Goal: Information Seeking & Learning: Learn about a topic

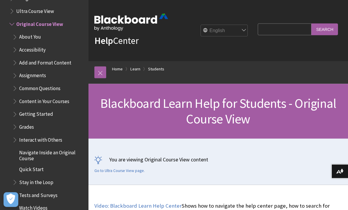
scroll to position [18, 0]
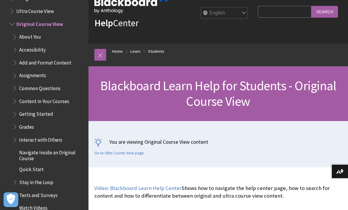
click at [20, 97] on span "Content in Your Courses" at bounding box center [44, 101] width 50 height 8
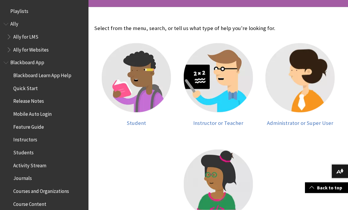
scroll to position [127, 0]
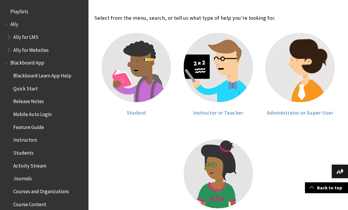
click at [131, 91] on img at bounding box center [136, 67] width 69 height 69
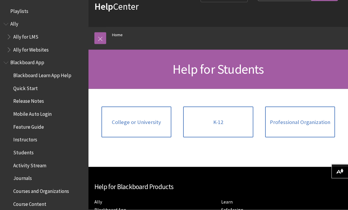
scroll to position [39, 0]
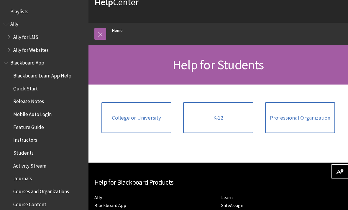
click at [119, 109] on link "College or University" at bounding box center [137, 117] width 70 height 31
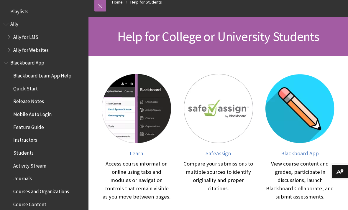
scroll to position [68, 0]
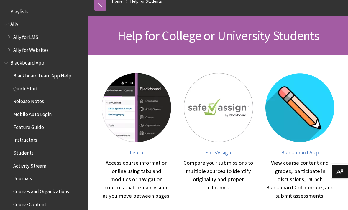
click at [117, 100] on img at bounding box center [136, 107] width 69 height 69
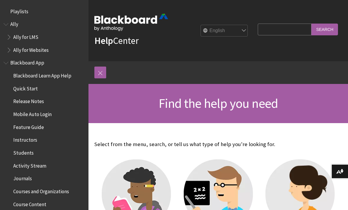
scroll to position [146, 0]
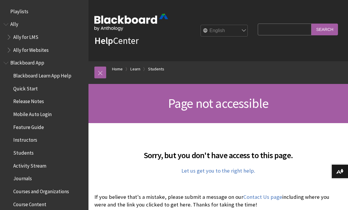
click at [290, 28] on input "Search Query" at bounding box center [285, 30] width 54 height 12
type input "License"
click at [325, 29] on input "Search" at bounding box center [325, 30] width 27 height 12
